Goal: Task Accomplishment & Management: Use online tool/utility

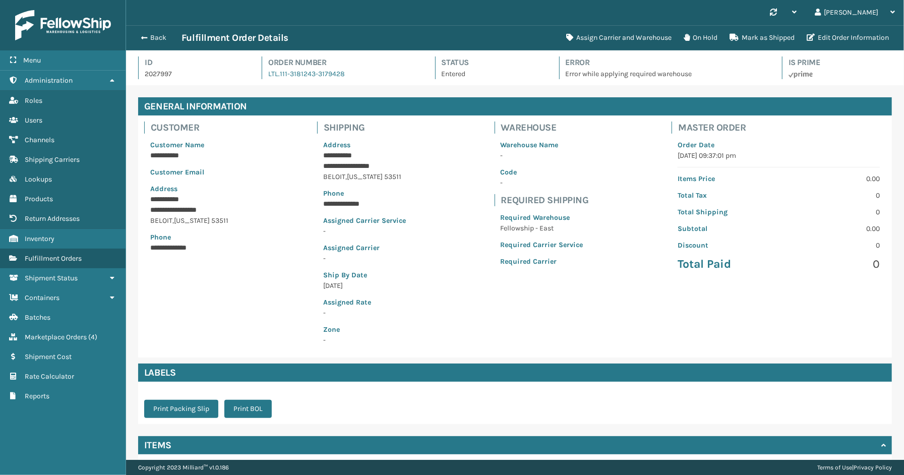
scroll to position [24, 778]
click at [159, 46] on div "Back Fulfillment Order Details Assign Carrier and Warehouse On Hold Mark as Shi…" at bounding box center [515, 37] width 778 height 25
click at [162, 34] on button "Back" at bounding box center [158, 37] width 46 height 9
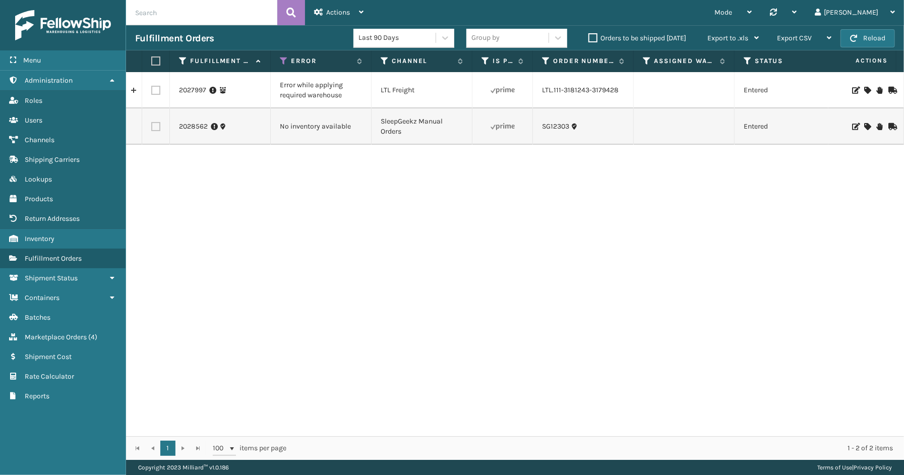
click at [48, 333] on span "Marketplace Orders" at bounding box center [56, 337] width 62 height 9
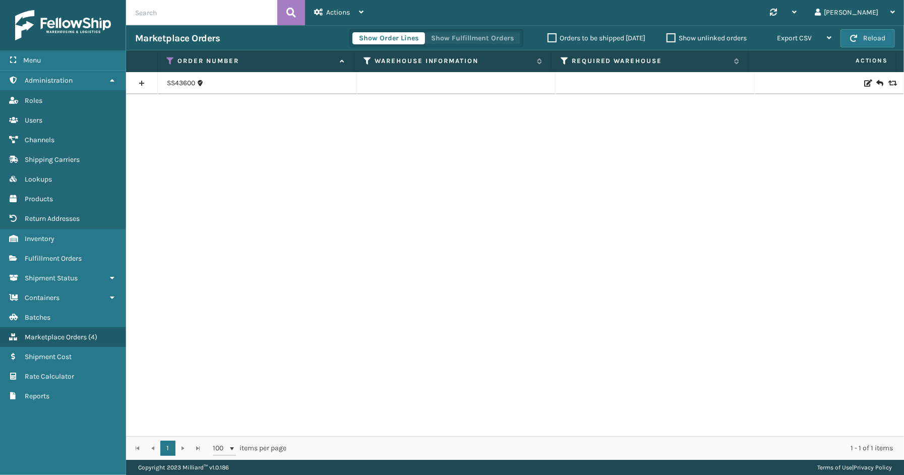
click at [471, 36] on button "Show Fulfillment Orders" at bounding box center [473, 38] width 96 height 12
click at [173, 56] on icon at bounding box center [171, 60] width 8 height 9
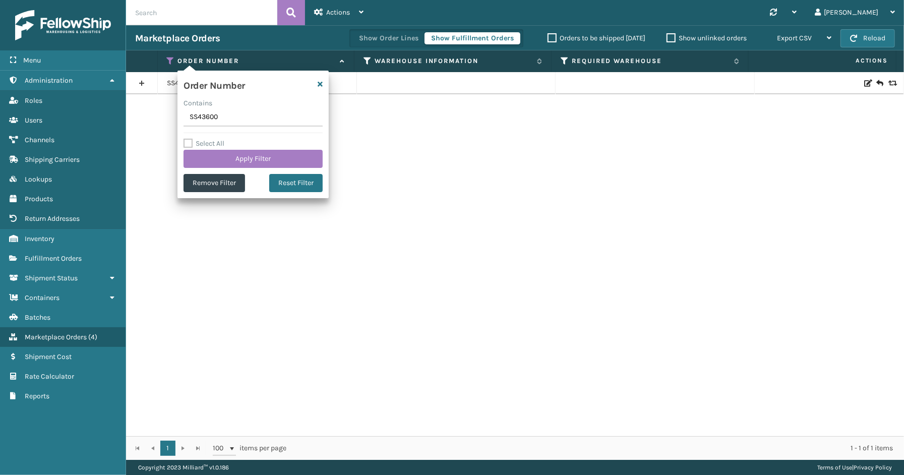
drag, startPoint x: 223, startPoint y: 119, endPoint x: 169, endPoint y: 117, distance: 54.0
click at [169, 117] on section "Marketplace Orders Show Order Lines Show Fulfillment Orders Orders to be shippe…" at bounding box center [515, 242] width 778 height 435
type input "CL1241"
click at [222, 155] on button "Apply Filter" at bounding box center [253, 159] width 139 height 18
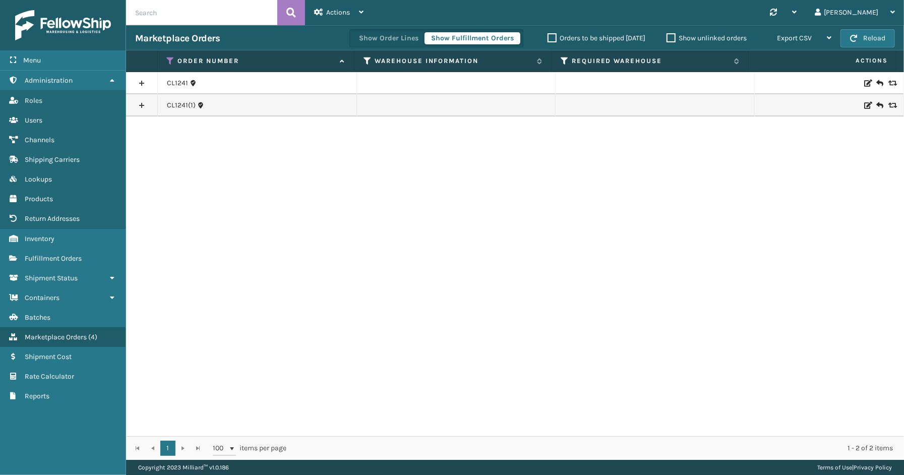
drag, startPoint x: 141, startPoint y: 107, endPoint x: 140, endPoint y: 100, distance: 7.2
click at [140, 106] on link at bounding box center [141, 105] width 31 height 16
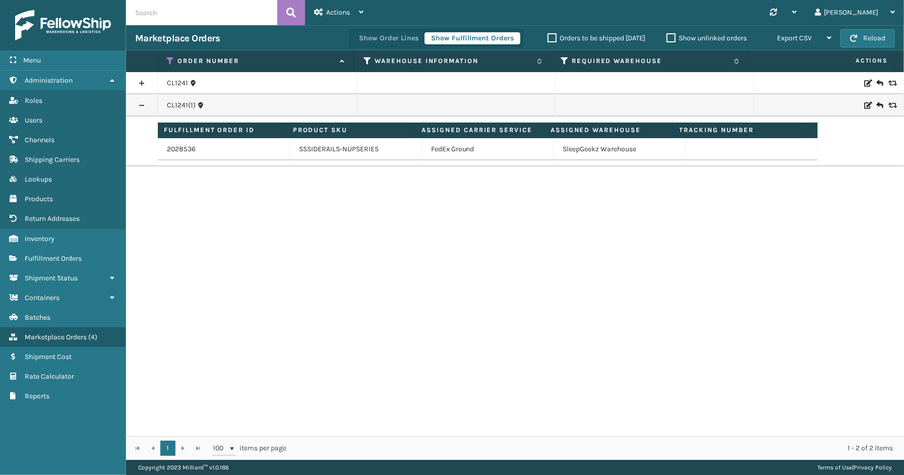
click at [137, 80] on link at bounding box center [141, 83] width 31 height 16
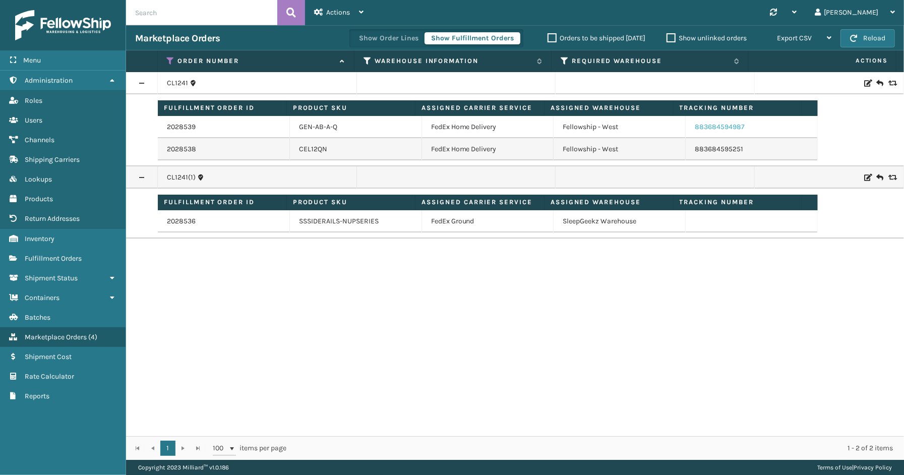
click at [718, 124] on link "883684594987" at bounding box center [720, 127] width 50 height 9
click at [695, 150] on link "883684595251" at bounding box center [719, 149] width 48 height 9
drag, startPoint x: 758, startPoint y: 130, endPoint x: 685, endPoint y: 132, distance: 73.1
click at [686, 132] on td "883684594987" at bounding box center [752, 127] width 132 height 22
copy link "883684594987"
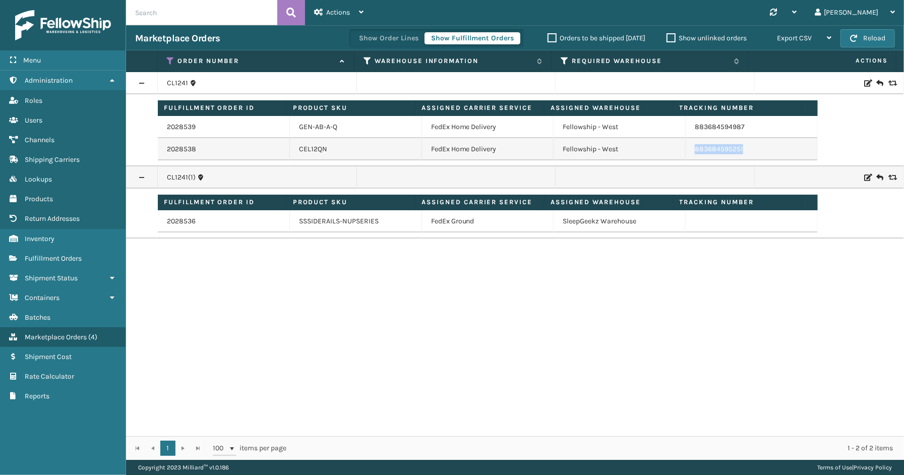
drag, startPoint x: 747, startPoint y: 152, endPoint x: 689, endPoint y: 152, distance: 58.5
click at [689, 152] on td "883684595251" at bounding box center [752, 149] width 132 height 22
copy link "883684595251"
click at [183, 223] on link "2028536" at bounding box center [181, 221] width 29 height 10
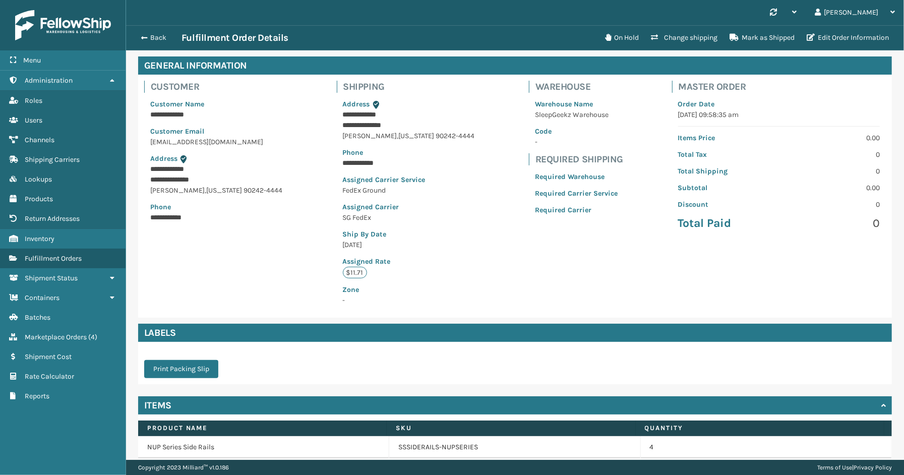
scroll to position [82, 0]
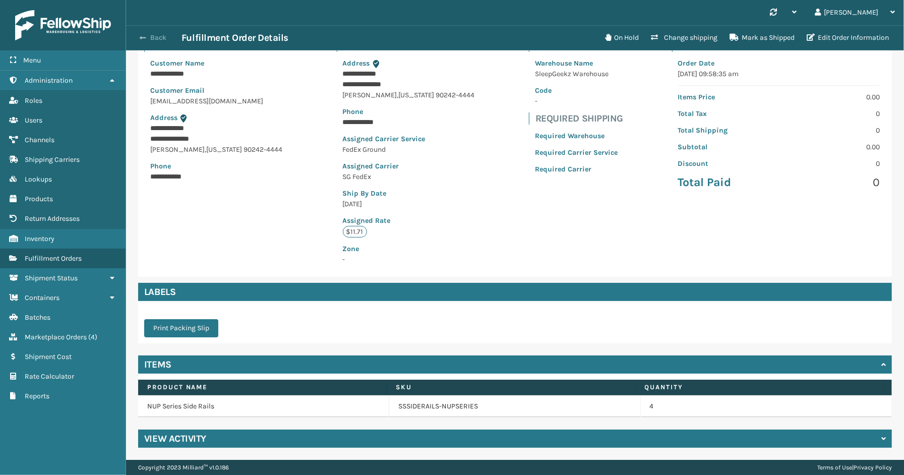
click at [164, 41] on button "Back" at bounding box center [158, 37] width 46 height 9
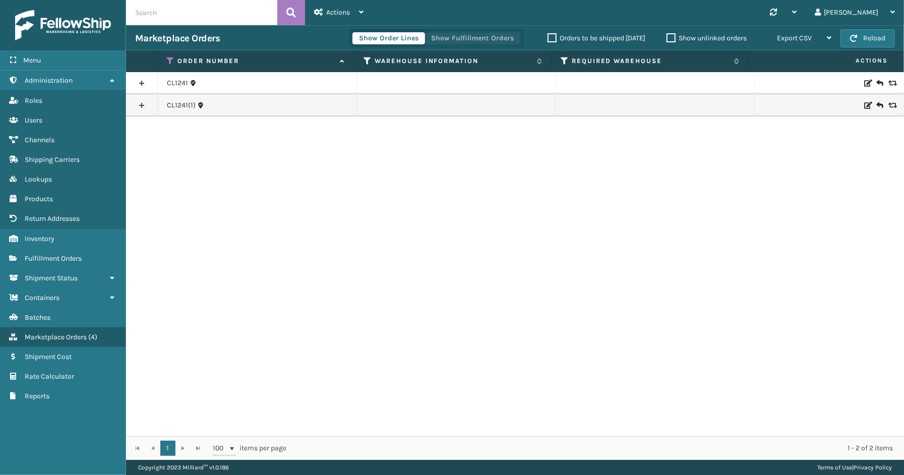
click at [452, 39] on button "Show Fulfillment Orders" at bounding box center [473, 38] width 96 height 12
click at [169, 57] on icon at bounding box center [171, 60] width 8 height 9
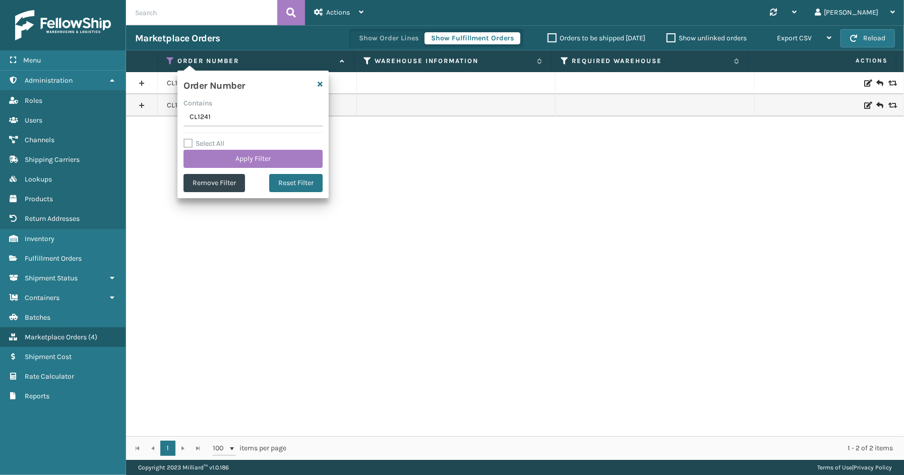
drag, startPoint x: 228, startPoint y: 117, endPoint x: 159, endPoint y: 117, distance: 68.6
click at [158, 117] on section "Marketplace Orders Show Order Lines Show Fulfillment Orders Orders to be shippe…" at bounding box center [515, 242] width 778 height 435
type input "SS43499"
click at [237, 157] on button "Apply Filter" at bounding box center [253, 159] width 139 height 18
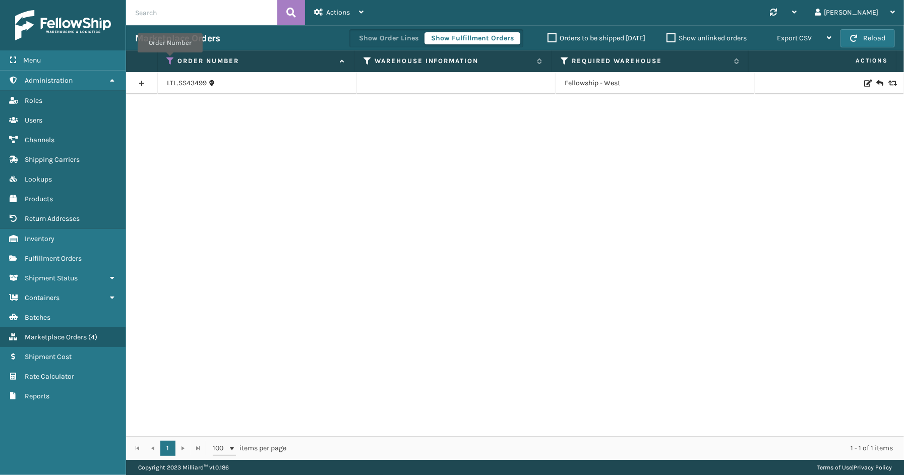
click at [170, 60] on icon at bounding box center [171, 60] width 8 height 9
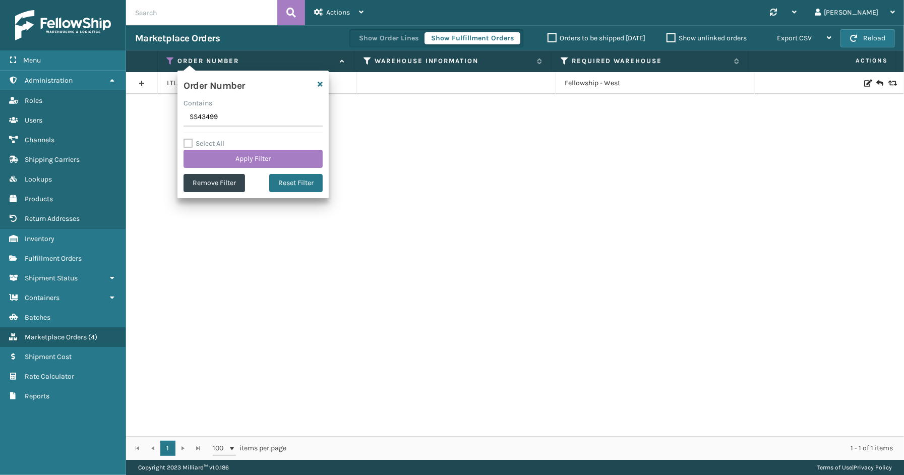
drag, startPoint x: 229, startPoint y: 119, endPoint x: 162, endPoint y: 123, distance: 67.2
click at [162, 123] on section "Marketplace Orders Show Order Lines Show Fulfillment Orders Orders to be shippe…" at bounding box center [515, 242] width 778 height 435
type input "SS43505"
click at [229, 153] on button "Apply Filter" at bounding box center [253, 159] width 139 height 18
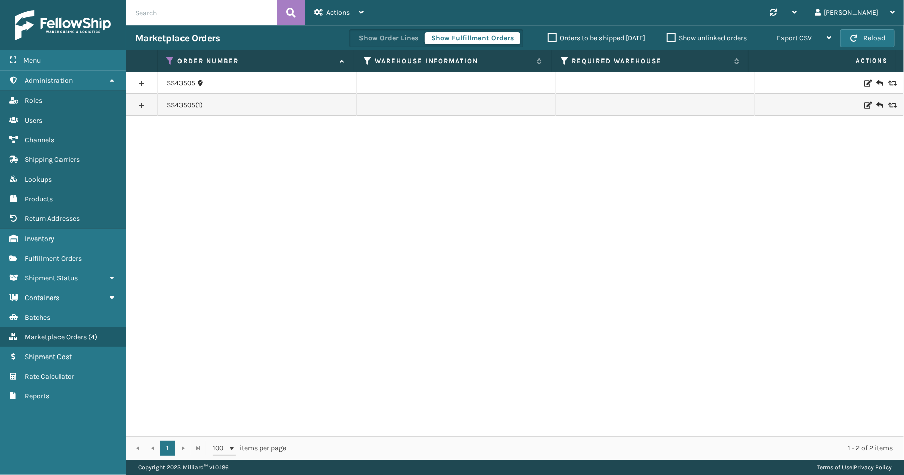
click at [140, 78] on link at bounding box center [141, 83] width 31 height 16
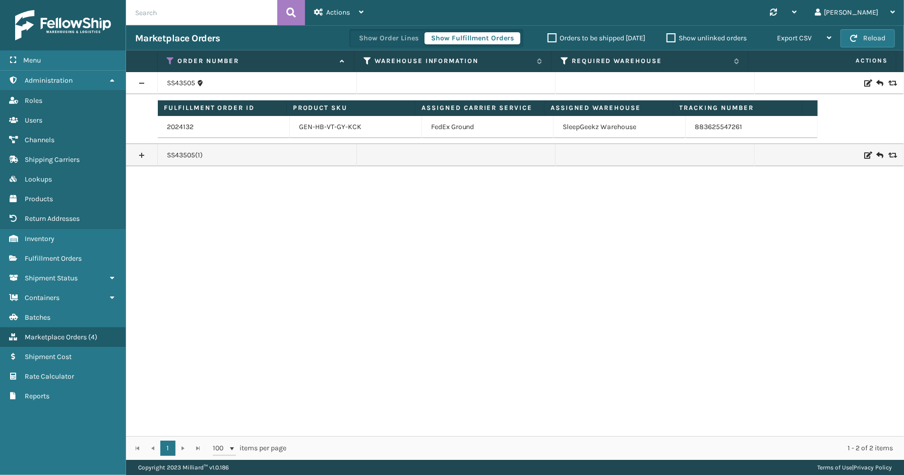
click at [139, 160] on link at bounding box center [141, 155] width 31 height 16
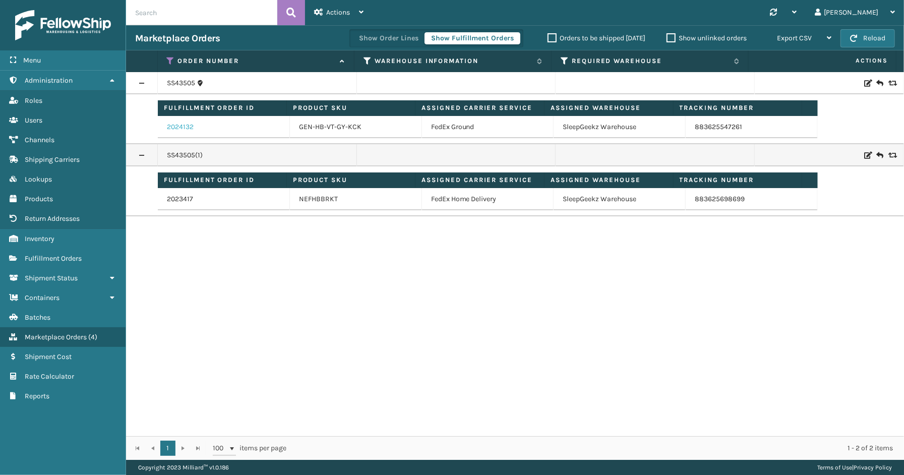
click at [191, 124] on link "2024132" at bounding box center [180, 127] width 27 height 10
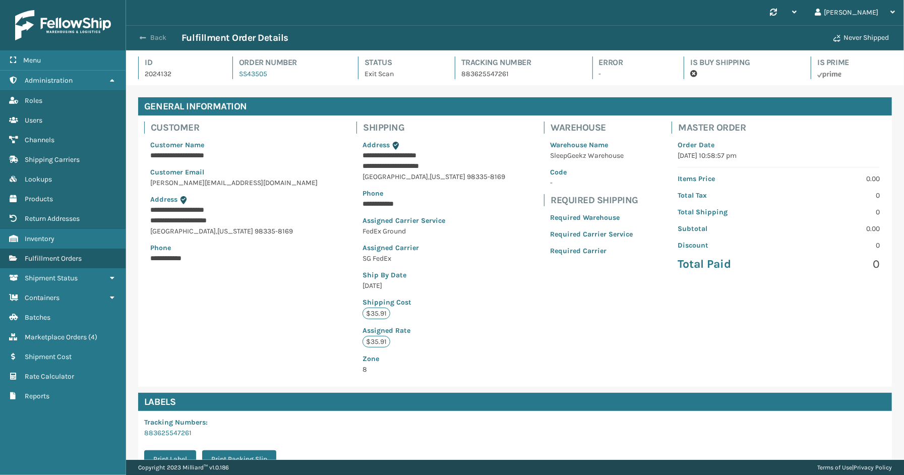
click at [166, 41] on button "Back" at bounding box center [158, 37] width 46 height 9
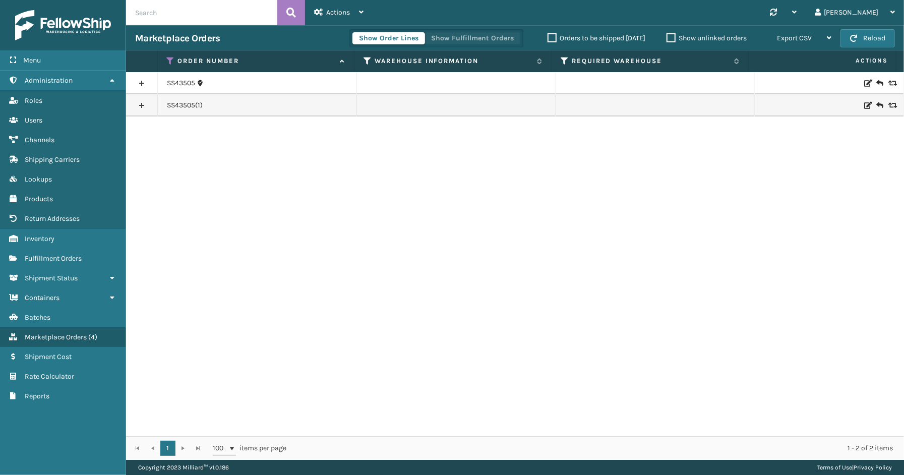
click at [485, 42] on button "Show Fulfillment Orders" at bounding box center [473, 38] width 96 height 12
click at [144, 184] on div "SS43505 SS43505(1)" at bounding box center [515, 254] width 778 height 364
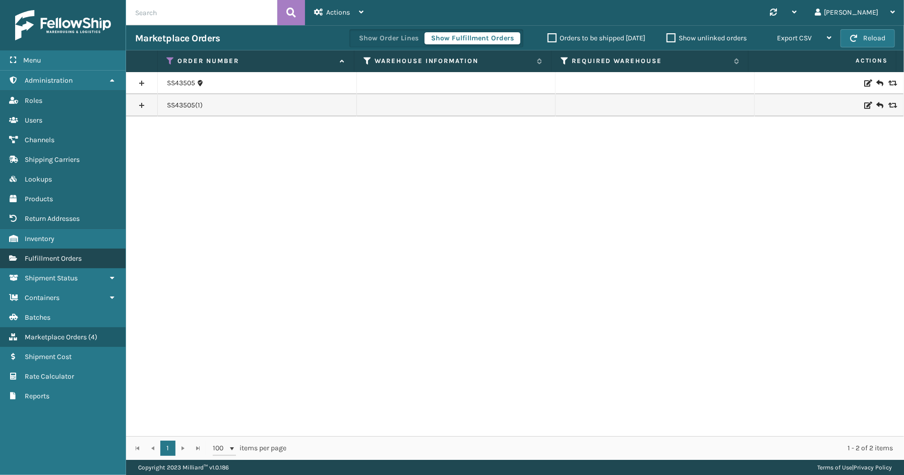
click at [55, 258] on link "Fulfillment Orders" at bounding box center [63, 259] width 126 height 20
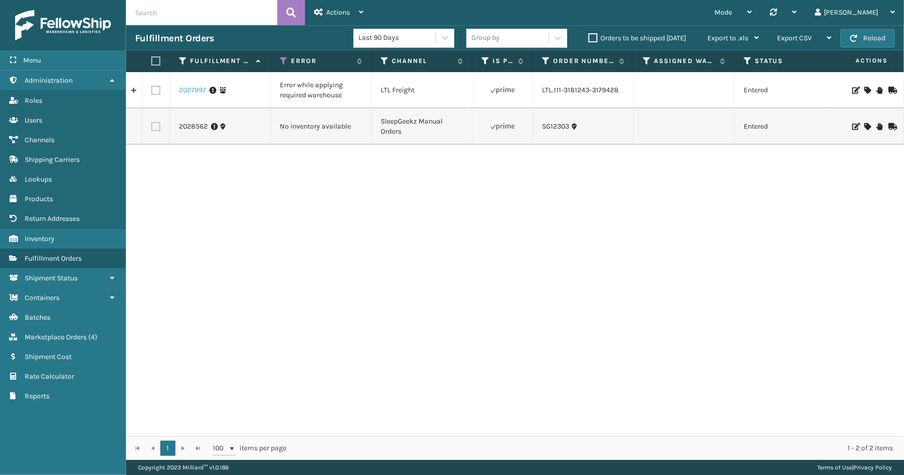
click at [197, 91] on link "2027997" at bounding box center [192, 90] width 27 height 10
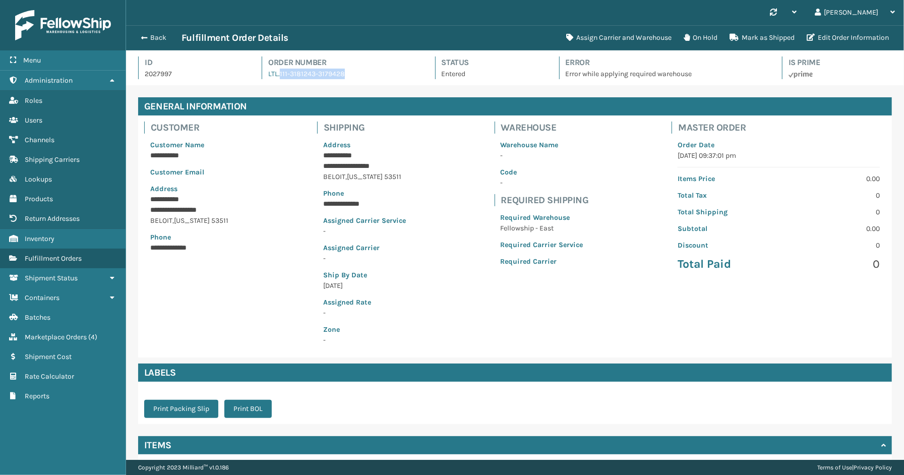
drag, startPoint x: 356, startPoint y: 74, endPoint x: 277, endPoint y: 78, distance: 78.3
click at [277, 78] on div "Order Number LTL.111-3181243-3179428" at bounding box center [339, 67] width 155 height 23
copy link "111-3181243-3179428"
click at [629, 36] on button "Assign Carrier and Warehouse" at bounding box center [618, 38] width 117 height 20
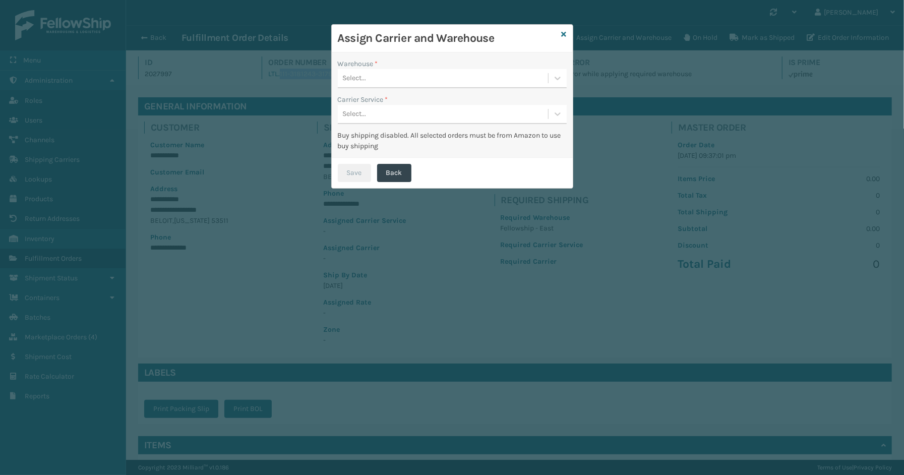
click at [400, 69] on div "Select..." at bounding box center [452, 78] width 229 height 19
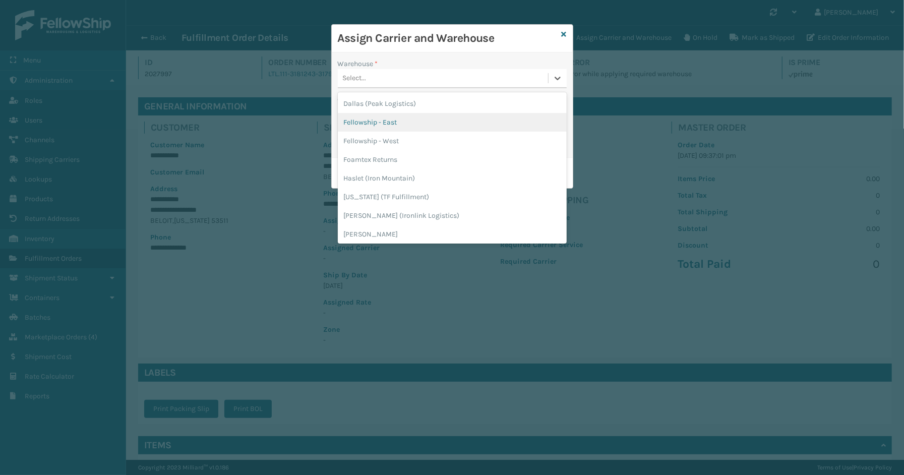
click at [375, 125] on div "Fellowship - East" at bounding box center [452, 122] width 229 height 19
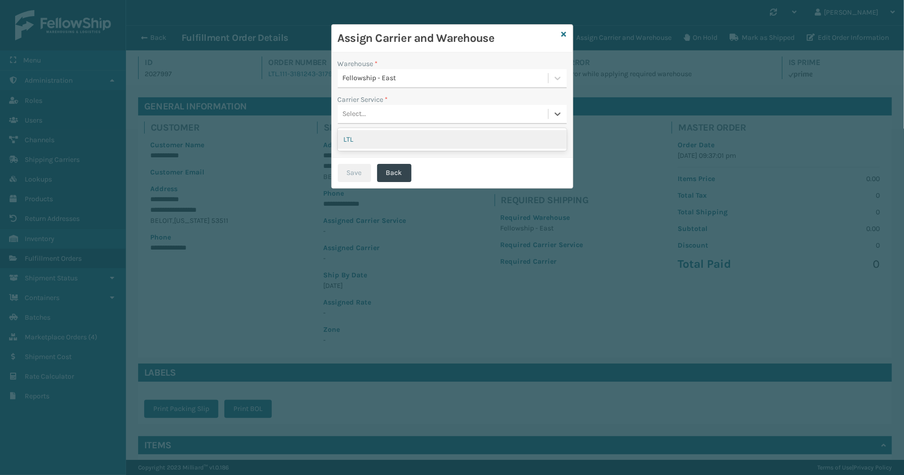
click at [377, 116] on div "Select..." at bounding box center [443, 114] width 210 height 17
click at [368, 140] on div "LTL" at bounding box center [452, 139] width 229 height 19
click at [353, 169] on button "Save" at bounding box center [354, 173] width 33 height 18
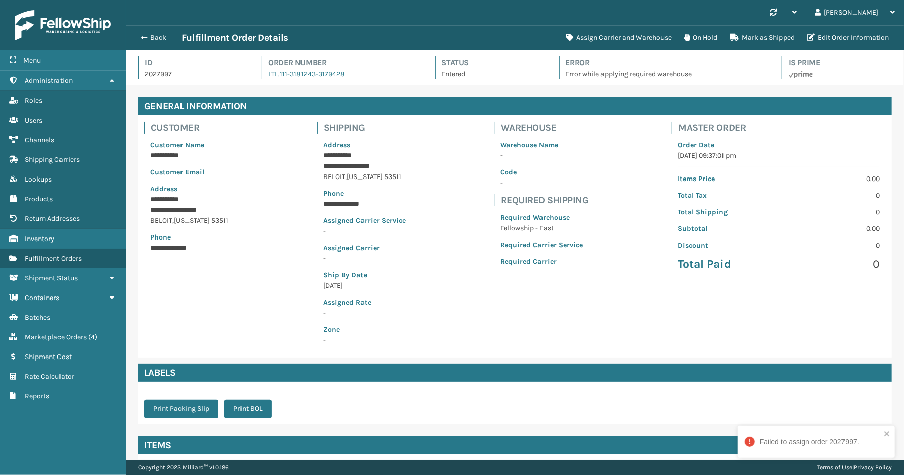
scroll to position [102, 0]
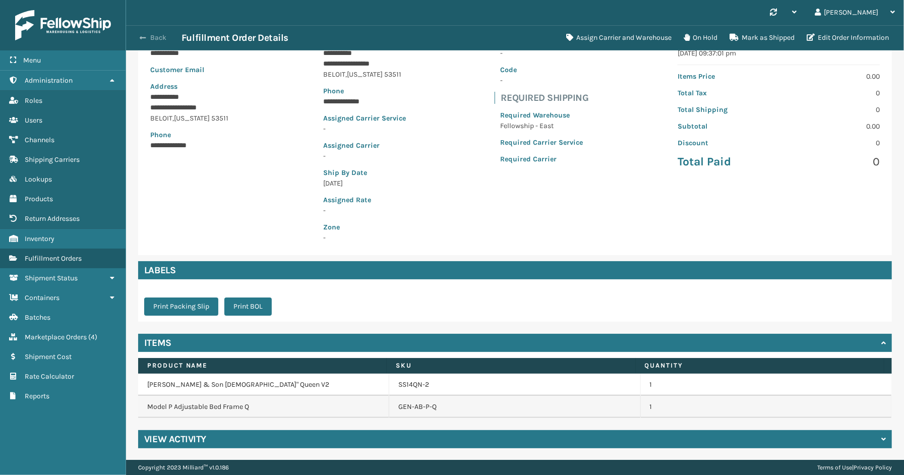
click at [150, 38] on button "Back" at bounding box center [158, 37] width 46 height 9
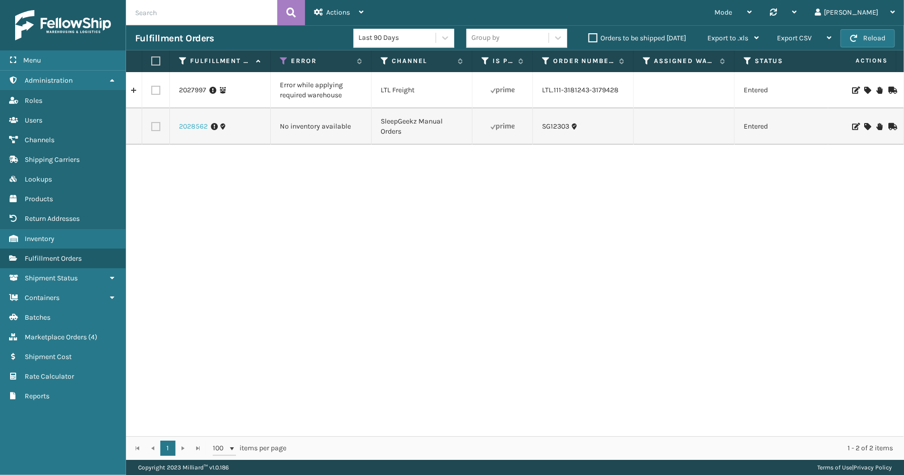
click at [196, 129] on link "2028562" at bounding box center [193, 127] width 29 height 10
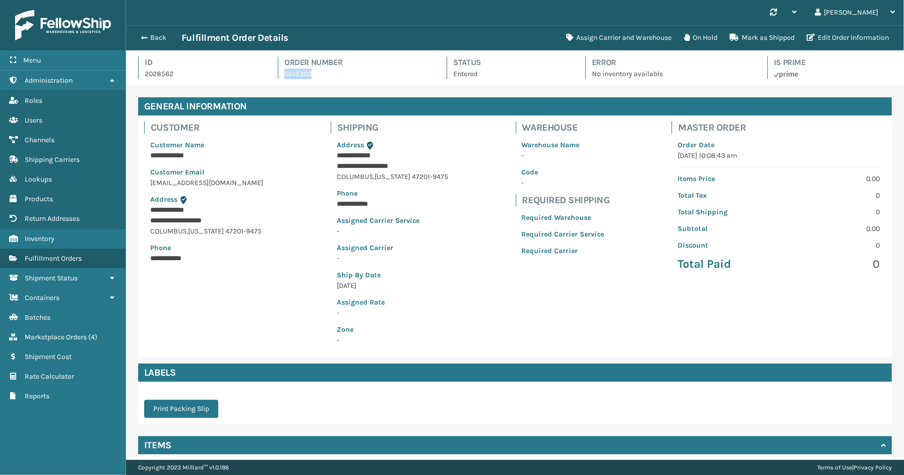
drag, startPoint x: 337, startPoint y: 73, endPoint x: 280, endPoint y: 80, distance: 57.4
click at [280, 80] on div "Id 2028562 Order Number SG12303 Status Entered Error No inventory available Is …" at bounding box center [515, 70] width 754 height 29
copy link "SG12303"
click at [159, 38] on button "Back" at bounding box center [158, 37] width 46 height 9
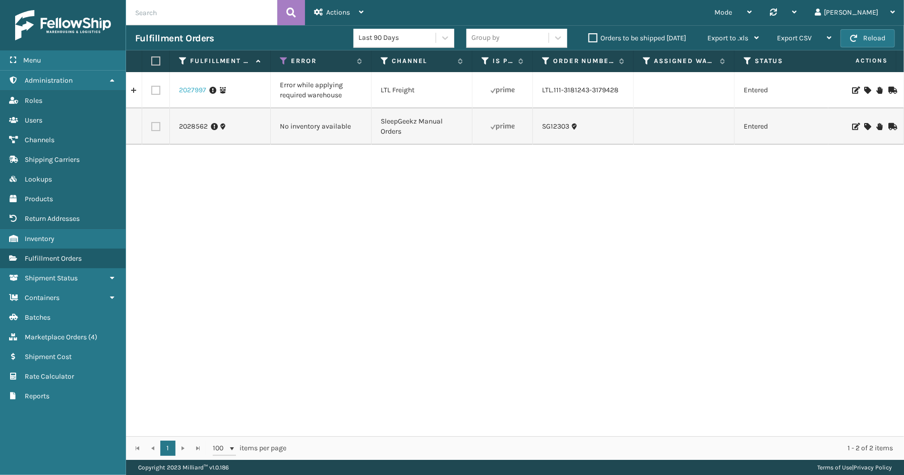
click at [195, 89] on link "2027997" at bounding box center [192, 90] width 27 height 10
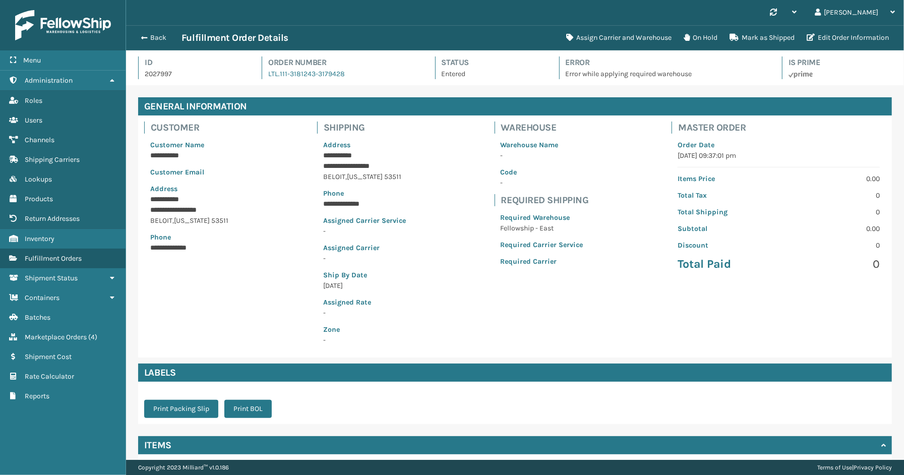
scroll to position [24, 778]
drag, startPoint x: 350, startPoint y: 78, endPoint x: 277, endPoint y: 77, distance: 73.1
click at [277, 77] on div "Order Number LTL.111-3181243-3179428" at bounding box center [339, 67] width 155 height 23
copy link "111-3181243-3179428"
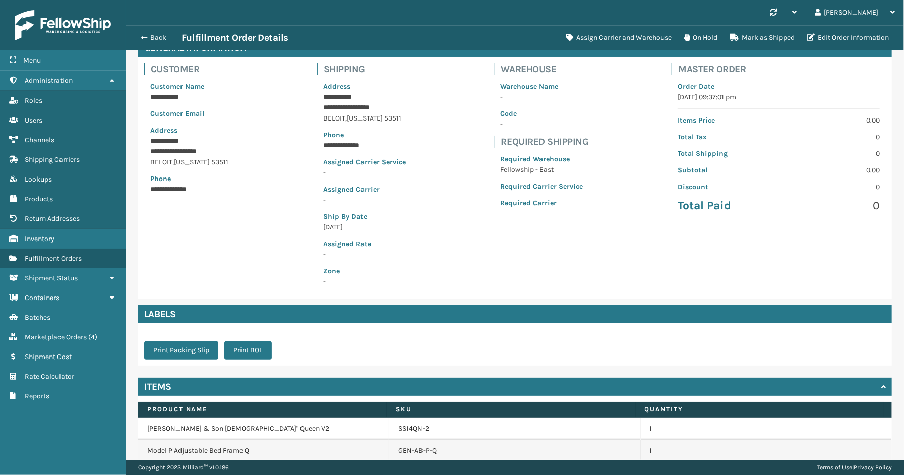
scroll to position [102, 0]
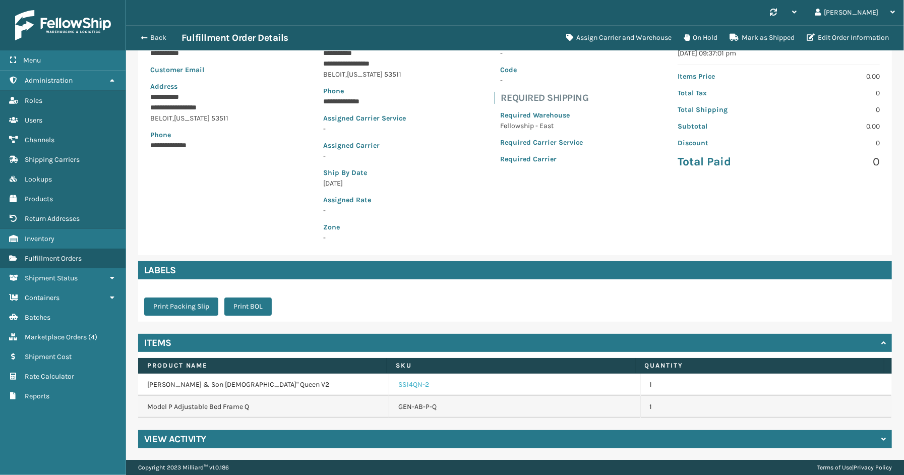
click at [410, 386] on link "SS14QN-2" at bounding box center [413, 385] width 31 height 10
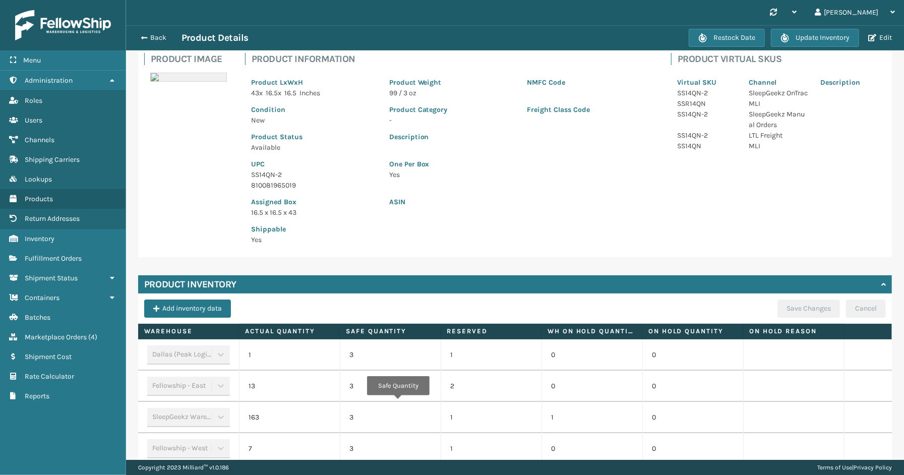
scroll to position [124, 0]
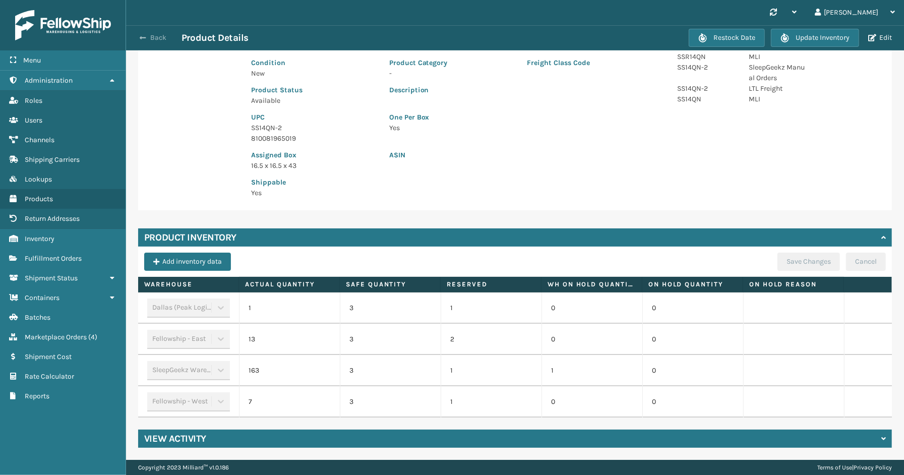
click at [146, 37] on button "Back" at bounding box center [158, 37] width 46 height 9
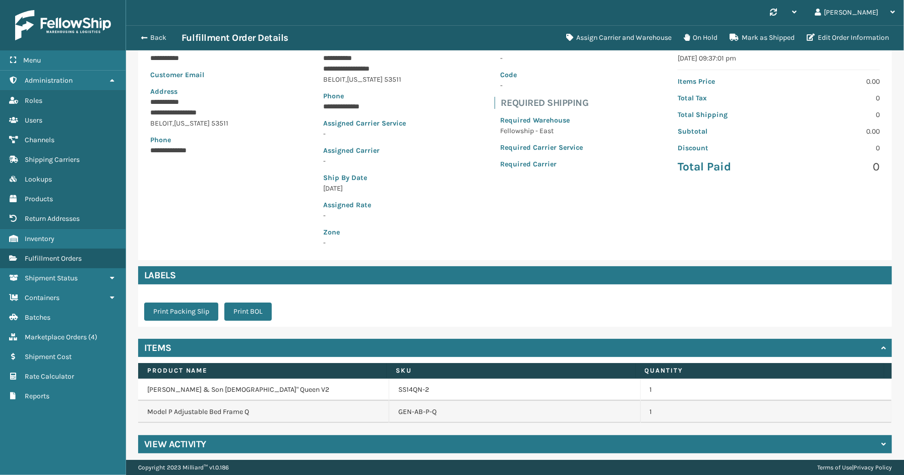
scroll to position [102, 0]
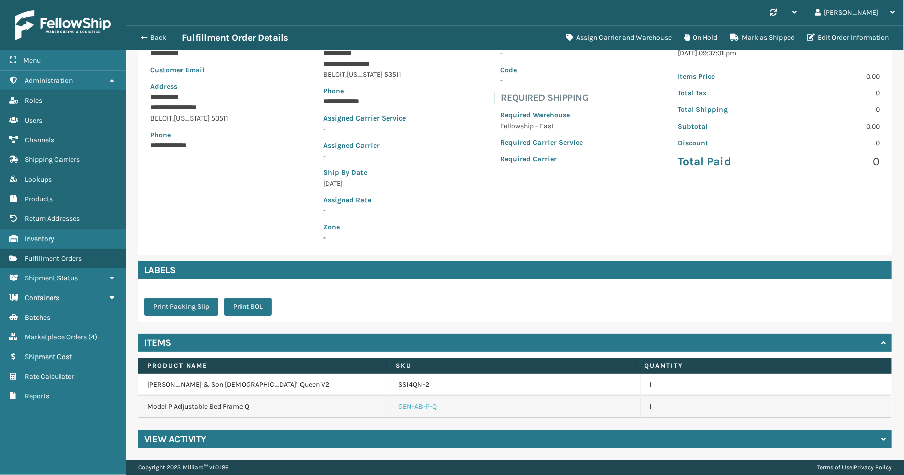
click at [411, 409] on link "GEN-AB-P-Q" at bounding box center [417, 407] width 38 height 10
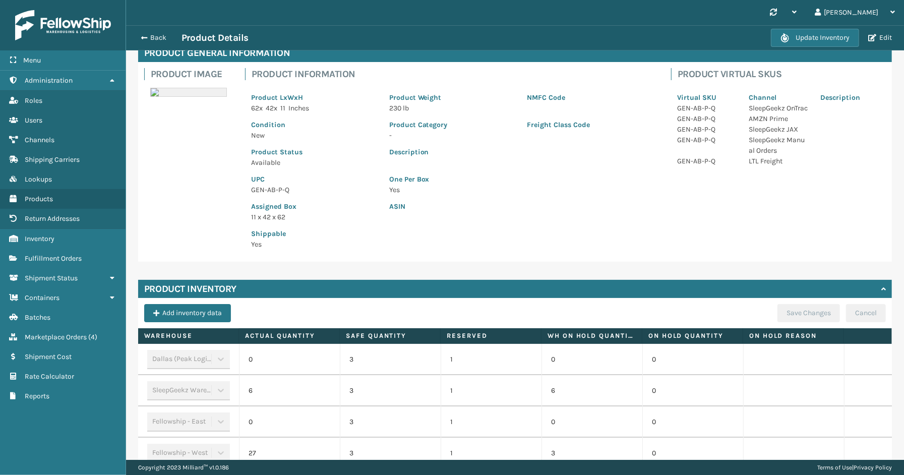
scroll to position [113, 0]
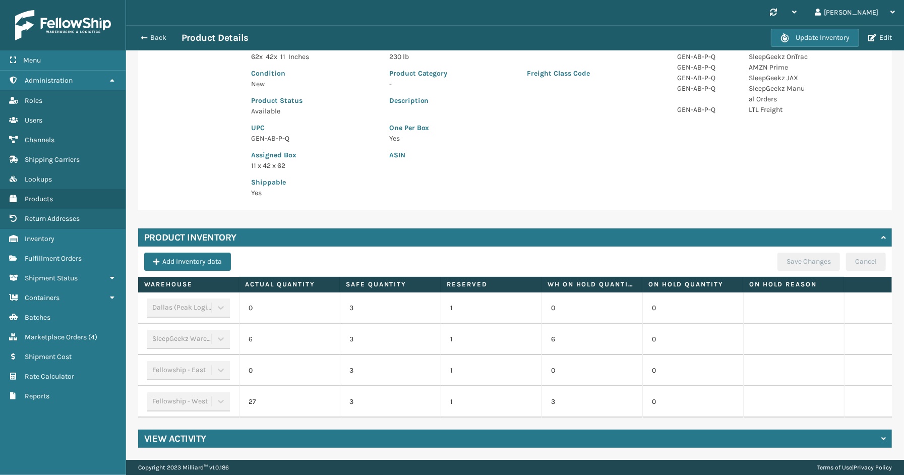
click at [131, 361] on div "Product General Information Product Image Product Information Product LxWxH 62 …" at bounding box center [515, 220] width 778 height 480
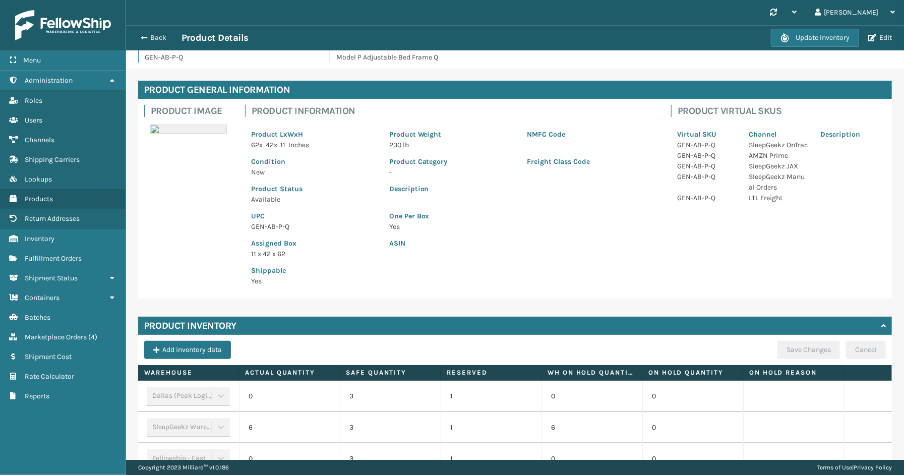
scroll to position [0, 0]
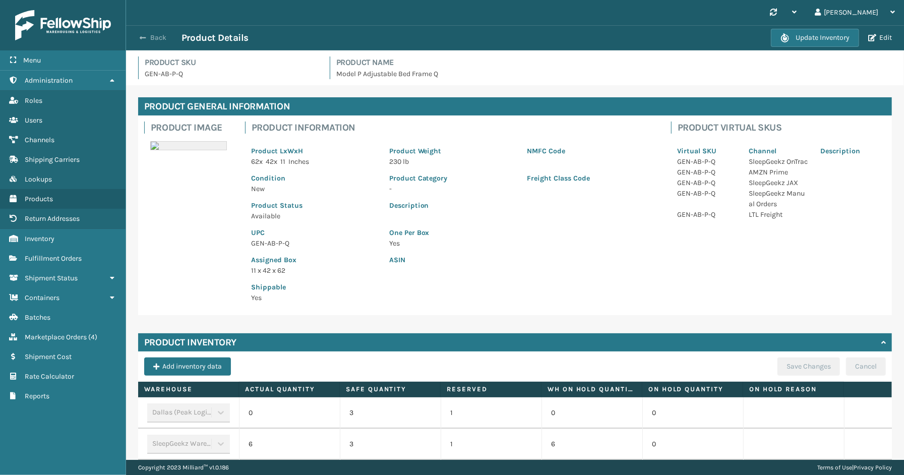
click at [153, 38] on button "Back" at bounding box center [158, 37] width 46 height 9
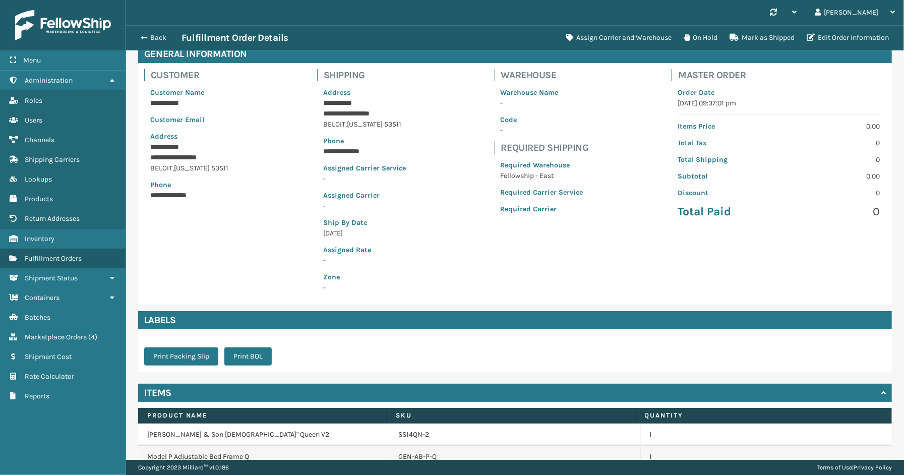
scroll to position [102, 0]
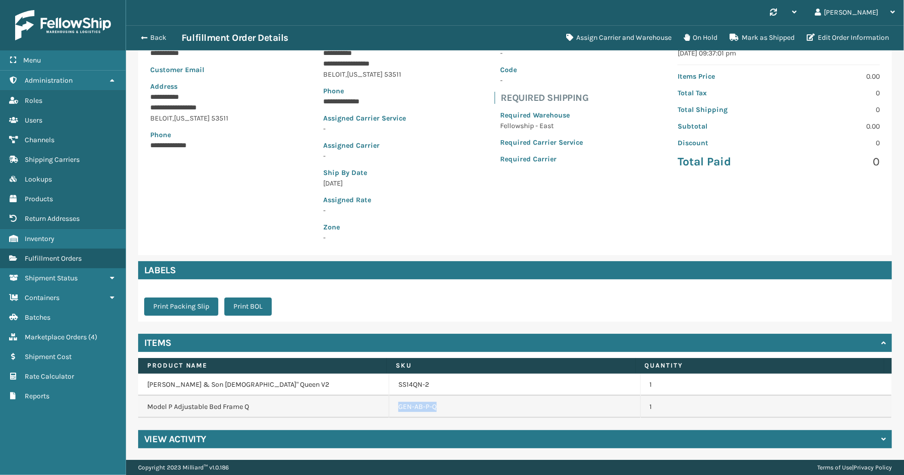
drag, startPoint x: 439, startPoint y: 406, endPoint x: 391, endPoint y: 406, distance: 47.9
click at [391, 406] on td "GEN-AB-P-Q" at bounding box center [514, 407] width 251 height 22
copy link "GEN-AB-P-Q"
click at [419, 385] on link "SS14QN-2" at bounding box center [413, 385] width 31 height 10
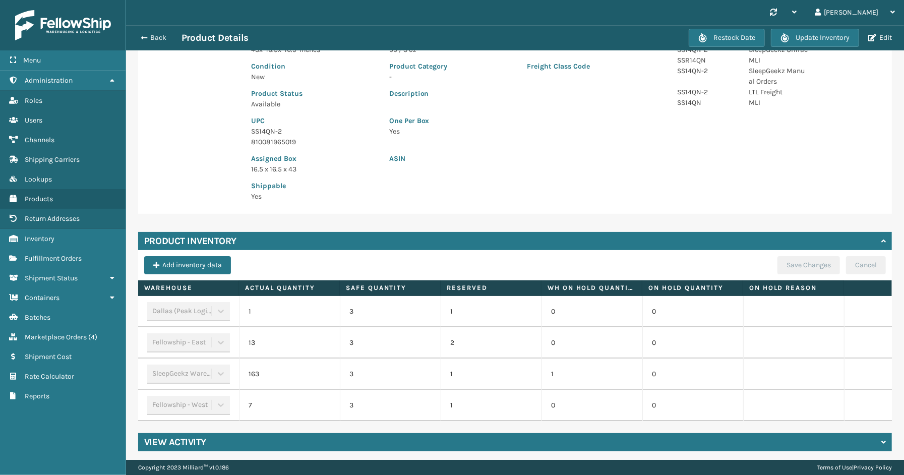
scroll to position [124, 0]
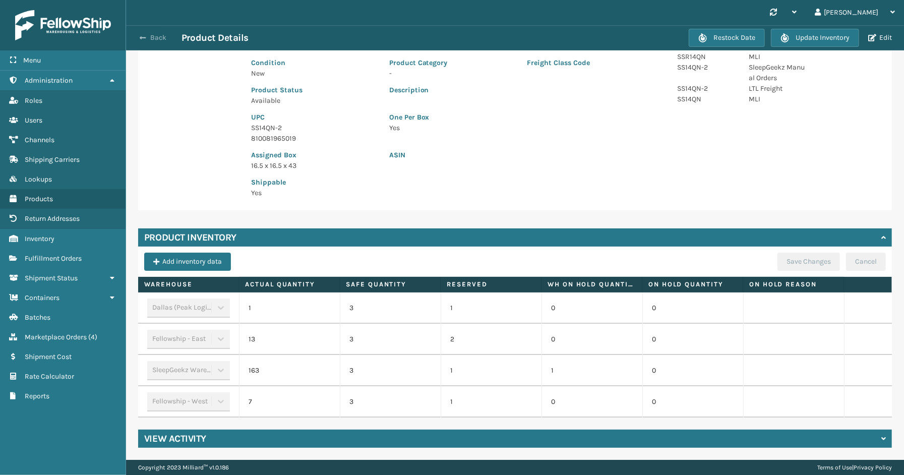
click at [154, 39] on button "Back" at bounding box center [158, 37] width 46 height 9
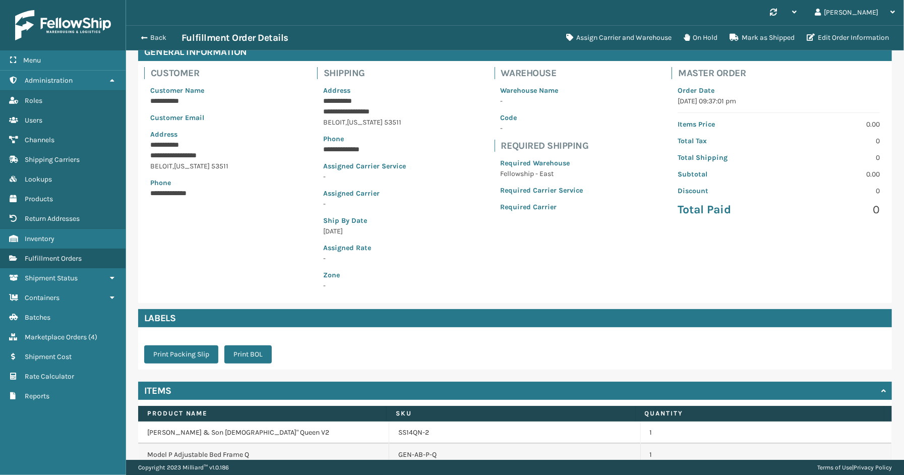
scroll to position [102, 0]
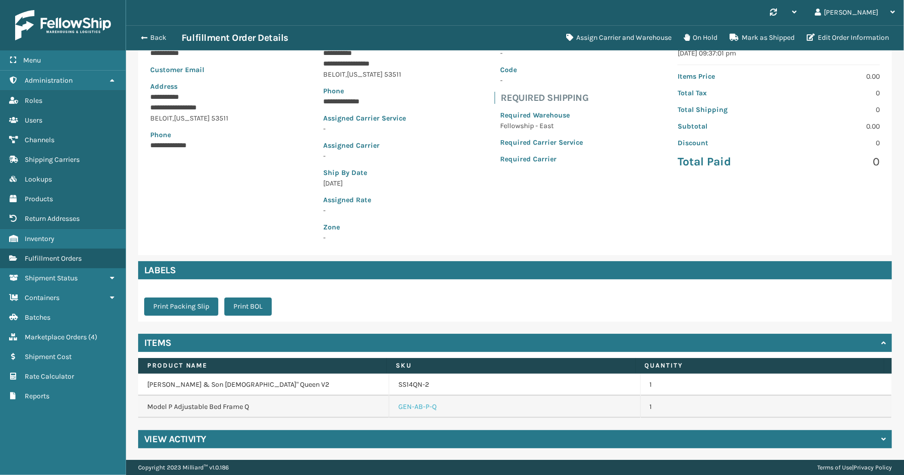
click at [405, 407] on link "GEN-AB-P-Q" at bounding box center [417, 407] width 38 height 10
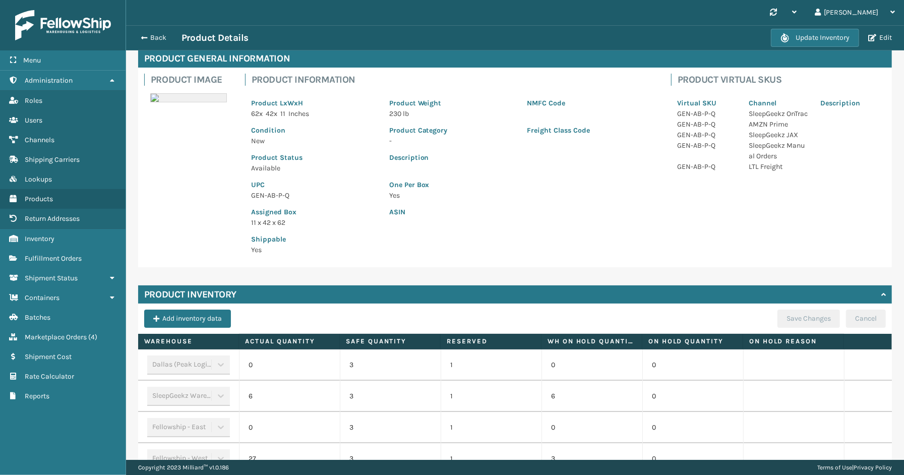
scroll to position [113, 0]
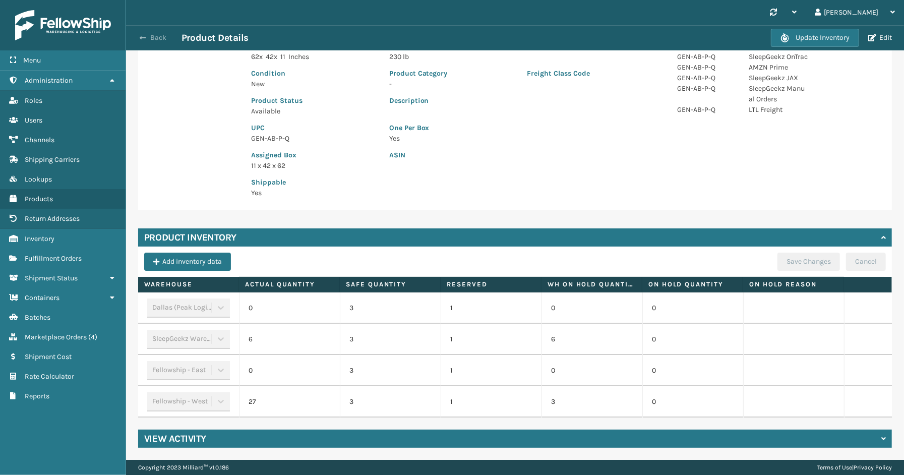
click at [155, 39] on button "Back" at bounding box center [158, 37] width 46 height 9
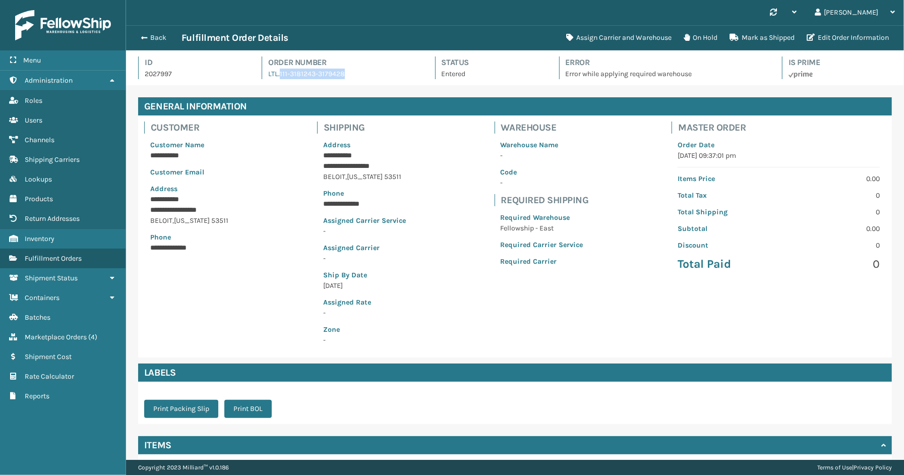
drag, startPoint x: 359, startPoint y: 74, endPoint x: 277, endPoint y: 78, distance: 81.3
click at [277, 78] on div "Order Number LTL.111-3181243-3179428" at bounding box center [339, 67] width 155 height 23
copy link "111-3181243-3179428"
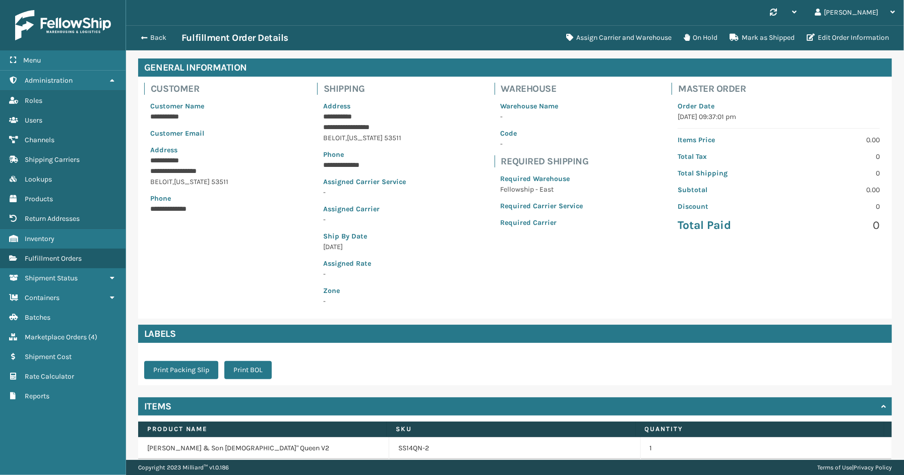
scroll to position [102, 0]
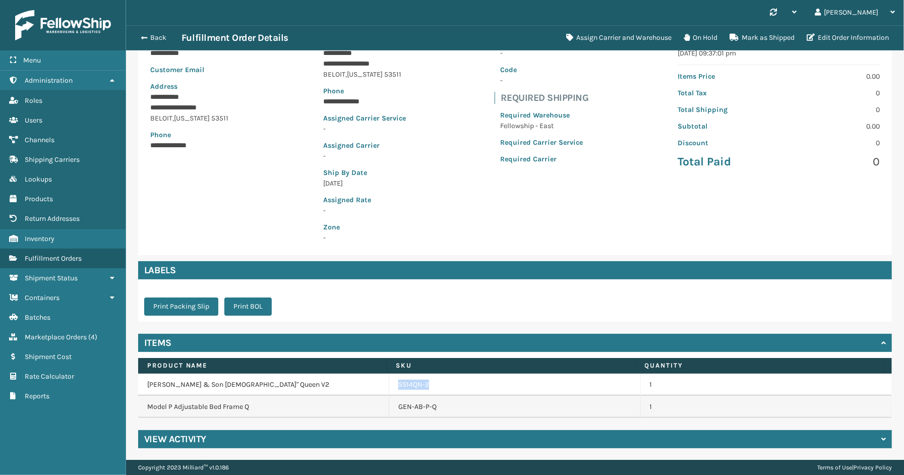
drag, startPoint x: 440, startPoint y: 384, endPoint x: 395, endPoint y: 389, distance: 45.7
click at [398, 389] on div "SS14QN-2" at bounding box center [514, 385] width 232 height 10
copy link "SS14QN-2"
drag, startPoint x: 436, startPoint y: 406, endPoint x: 395, endPoint y: 409, distance: 41.4
click at [398, 409] on div "GEN-AB-P-Q" at bounding box center [514, 407] width 232 height 10
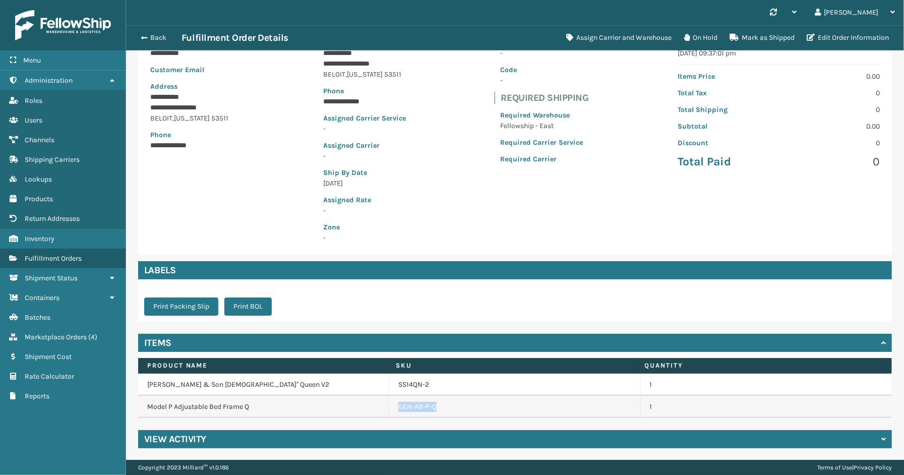
copy link "GEN-AB-P-Q"
drag, startPoint x: 401, startPoint y: 390, endPoint x: 387, endPoint y: 391, distance: 14.2
click at [389, 391] on td "SS14QN-2" at bounding box center [514, 385] width 251 height 22
copy link "SS14QN-2"
click at [422, 385] on link "SS14QN-2" at bounding box center [413, 385] width 31 height 10
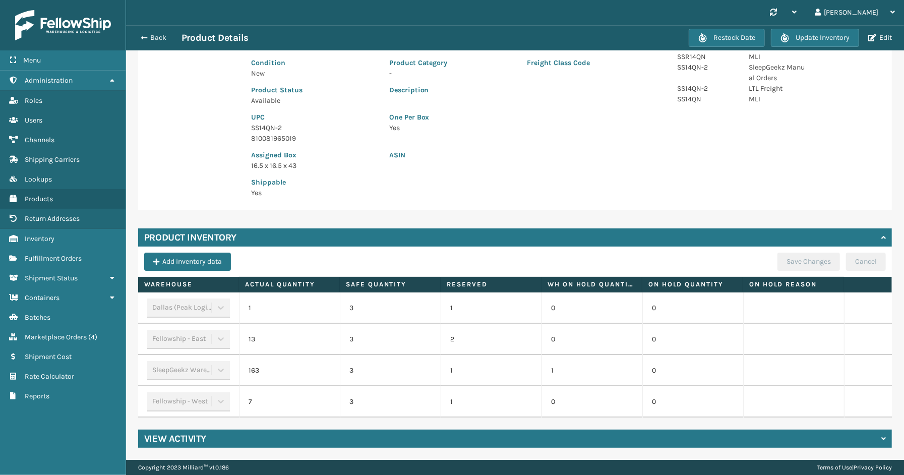
scroll to position [124, 0]
click at [156, 39] on button "Back" at bounding box center [158, 37] width 46 height 9
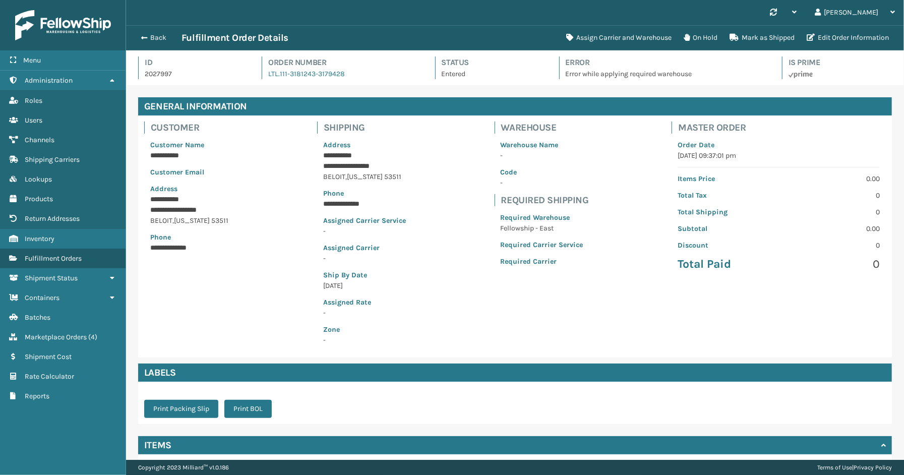
scroll to position [24, 778]
click at [154, 37] on button "Back" at bounding box center [158, 37] width 46 height 9
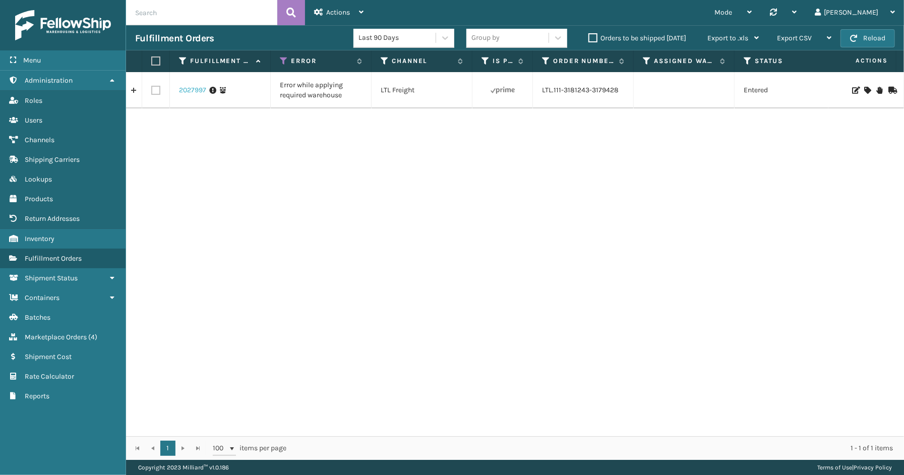
click at [197, 87] on link "2027997" at bounding box center [192, 90] width 27 height 10
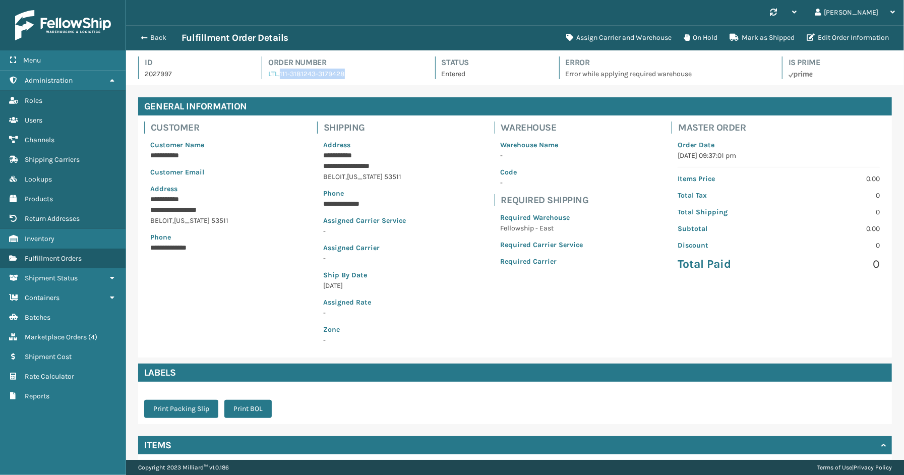
drag, startPoint x: 352, startPoint y: 73, endPoint x: 278, endPoint y: 74, distance: 74.1
click at [278, 74] on div "Order Number LTL.111-3181243-3179428" at bounding box center [339, 67] width 155 height 23
click at [159, 39] on button "Back" at bounding box center [158, 37] width 46 height 9
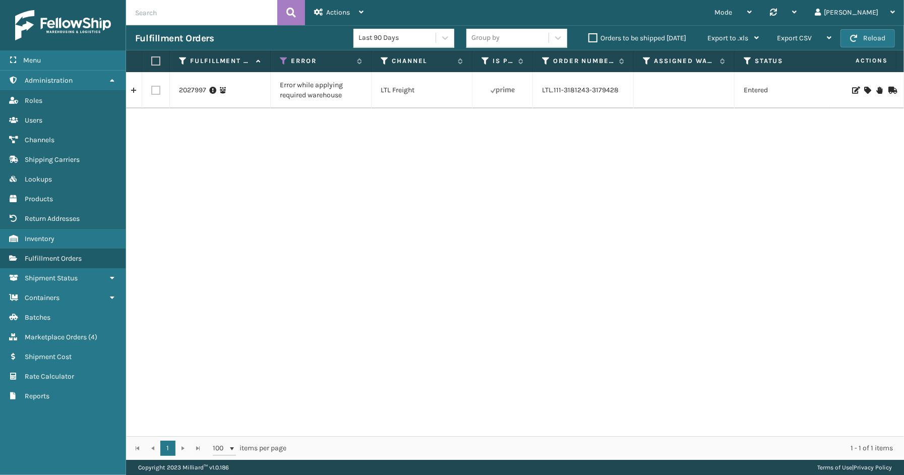
click at [864, 88] on icon at bounding box center [867, 90] width 6 height 7
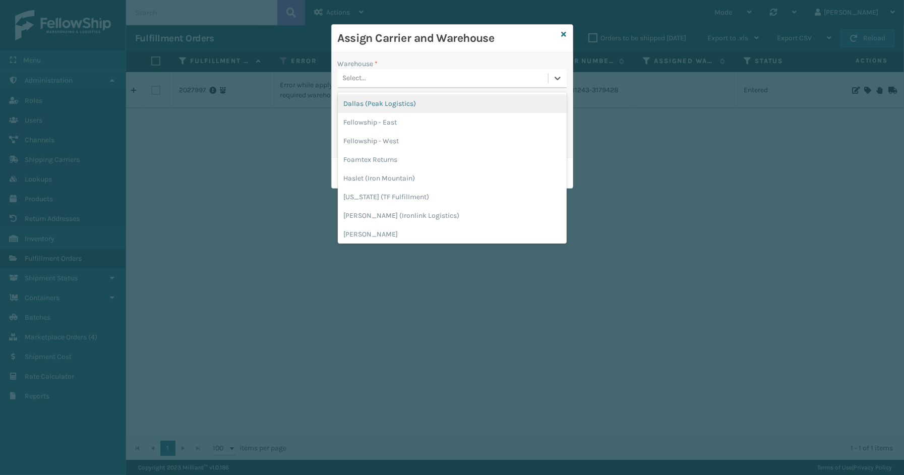
click at [379, 76] on div "Select..." at bounding box center [443, 78] width 210 height 17
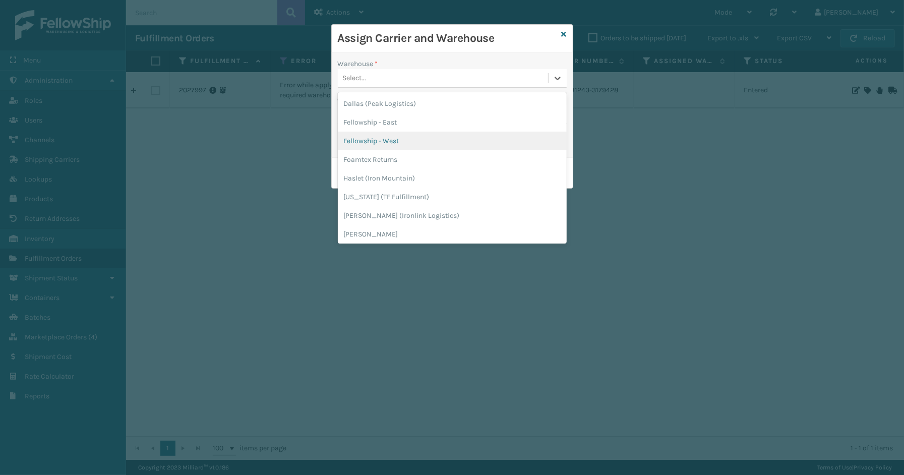
click at [374, 138] on div "Fellowship - West" at bounding box center [452, 141] width 229 height 19
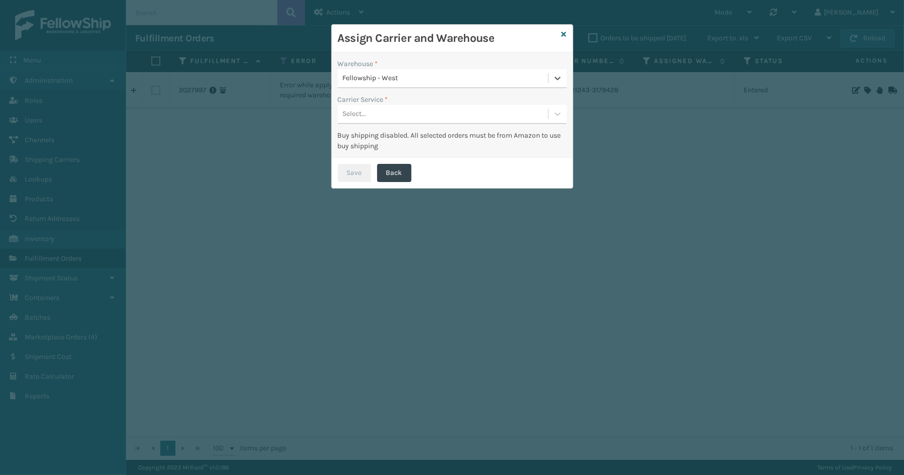
click at [363, 111] on div "Select..." at bounding box center [355, 114] width 24 height 11
click at [367, 137] on div "LTL" at bounding box center [452, 139] width 229 height 19
click at [360, 167] on button "Save" at bounding box center [354, 173] width 33 height 18
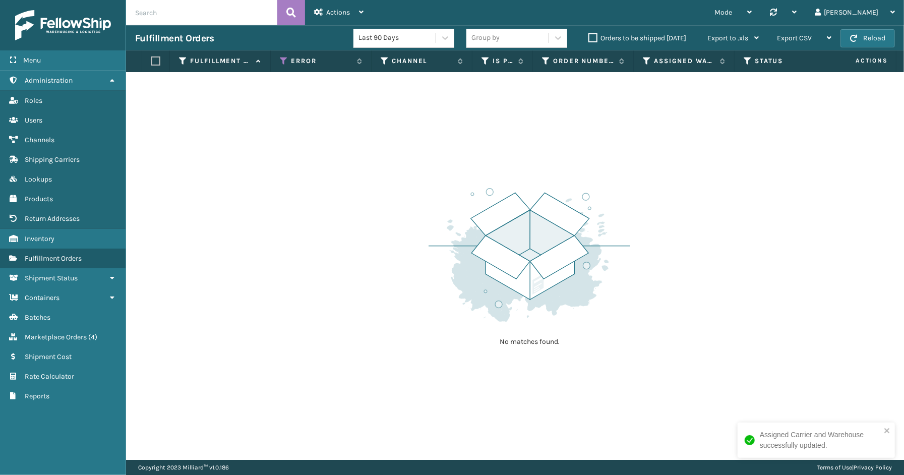
click at [157, 173] on div "No matches found." at bounding box center [515, 266] width 778 height 388
click at [57, 439] on div "Menu Administration Roles Users Channels Shipping Carriers Lookups Products Ret…" at bounding box center [63, 237] width 126 height 475
drag, startPoint x: 160, startPoint y: 240, endPoint x: 177, endPoint y: 226, distance: 22.2
click at [160, 240] on div "No matches found." at bounding box center [515, 266] width 778 height 388
